Goal: Transaction & Acquisition: Purchase product/service

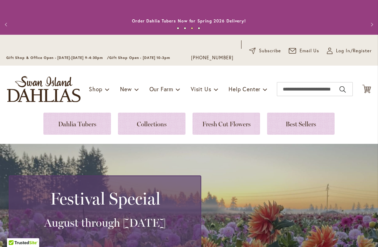
click at [88, 123] on link at bounding box center [77, 123] width 68 height 22
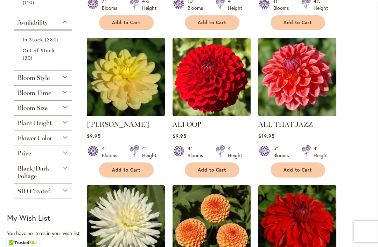
scroll to position [320, 0]
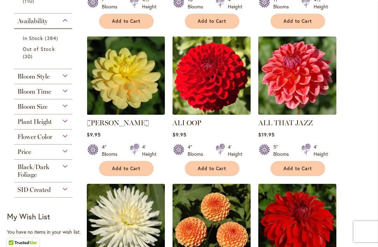
click at [67, 109] on div "Bloom Size" at bounding box center [43, 104] width 58 height 11
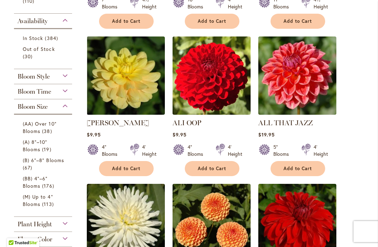
click at [42, 182] on span "(BB) 4"–6" Blooms" at bounding box center [35, 182] width 25 height 14
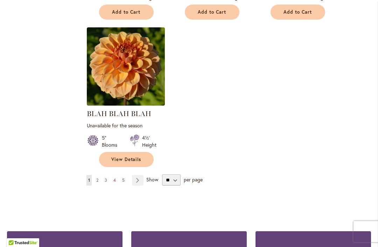
scroll to position [895, 0]
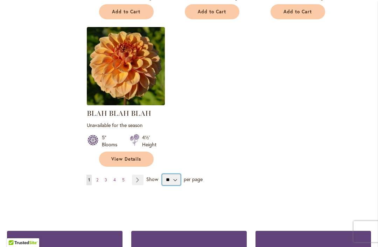
click at [177, 178] on select "** ** ** **" at bounding box center [171, 179] width 19 height 11
select select "**"
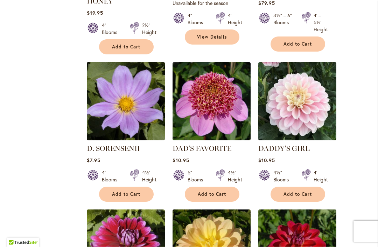
scroll to position [2086, 0]
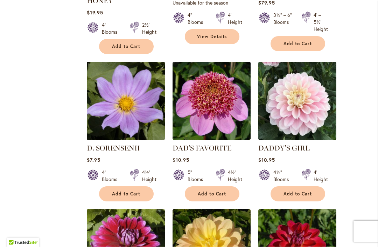
click at [304, 191] on span "Add to Cart" at bounding box center [298, 194] width 29 height 6
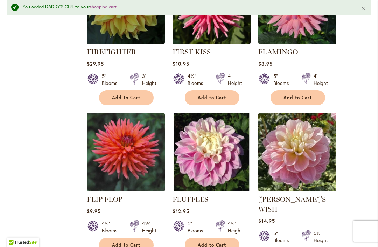
scroll to position [3100, 0]
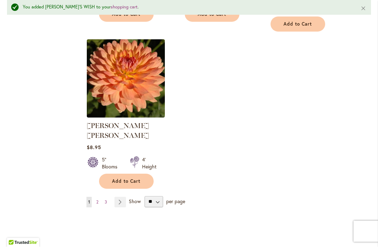
scroll to position [3331, 0]
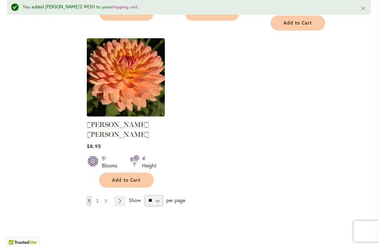
click at [98, 198] on span "2" at bounding box center [97, 200] width 2 height 5
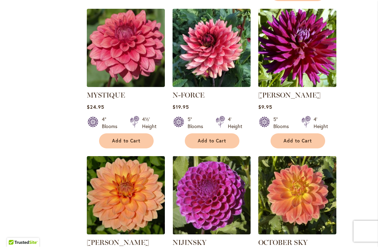
scroll to position [2905, 0]
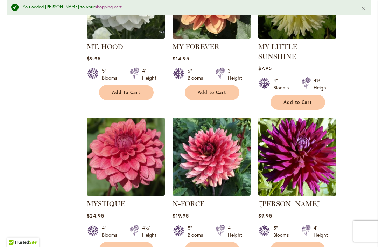
scroll to position [2813, 0]
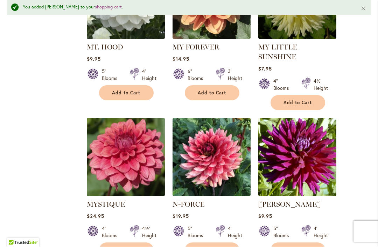
click at [221, 246] on span "Add to Cart" at bounding box center [212, 250] width 29 height 6
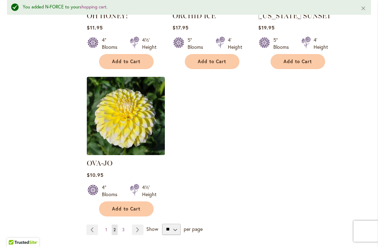
scroll to position [3295, 0]
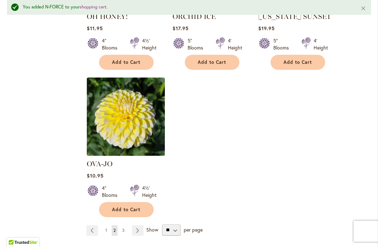
click at [124, 228] on span "3" at bounding box center [123, 230] width 2 height 5
click at [130, 207] on span "Add to Cart" at bounding box center [126, 210] width 29 height 6
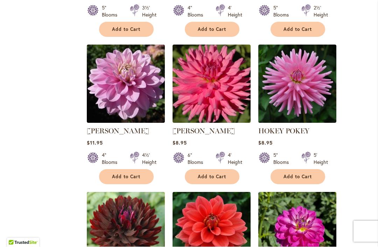
scroll to position [593, 0]
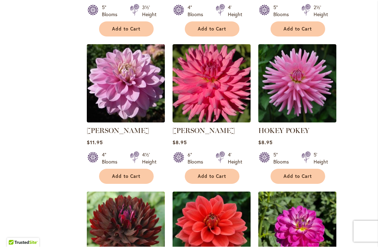
click at [136, 173] on span "Add to Cart" at bounding box center [126, 176] width 29 height 6
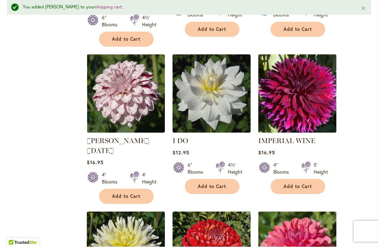
scroll to position [910, 0]
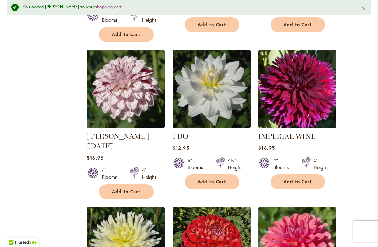
click at [138, 189] on span "Add to Cart" at bounding box center [126, 192] width 29 height 6
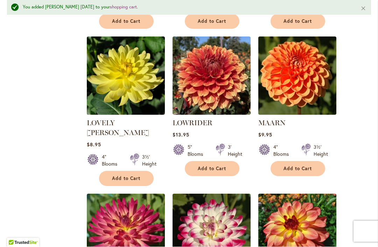
scroll to position [1982, 0]
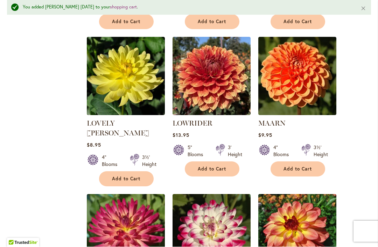
click at [302, 166] on span "Add to Cart" at bounding box center [298, 169] width 29 height 6
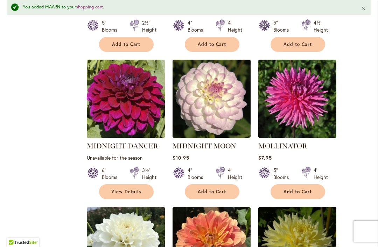
scroll to position [2569, 0]
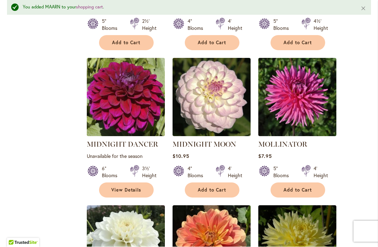
click at [306, 187] on span "Add to Cart" at bounding box center [298, 190] width 29 height 6
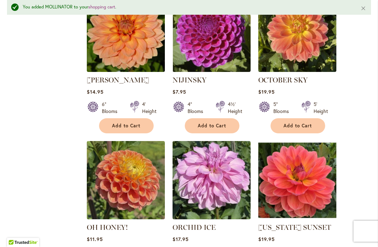
scroll to position [3085, 0]
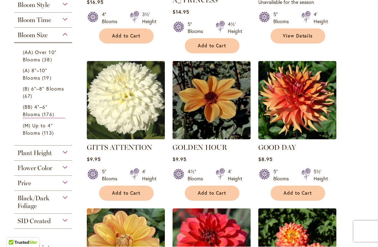
scroll to position [283, 0]
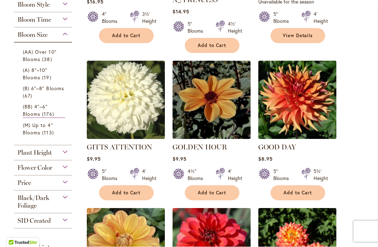
click at [61, 172] on div "Flower Color" at bounding box center [43, 165] width 58 height 11
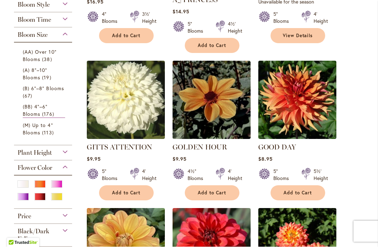
scroll to position [0, 0]
